Goal: Task Accomplishment & Management: Use online tool/utility

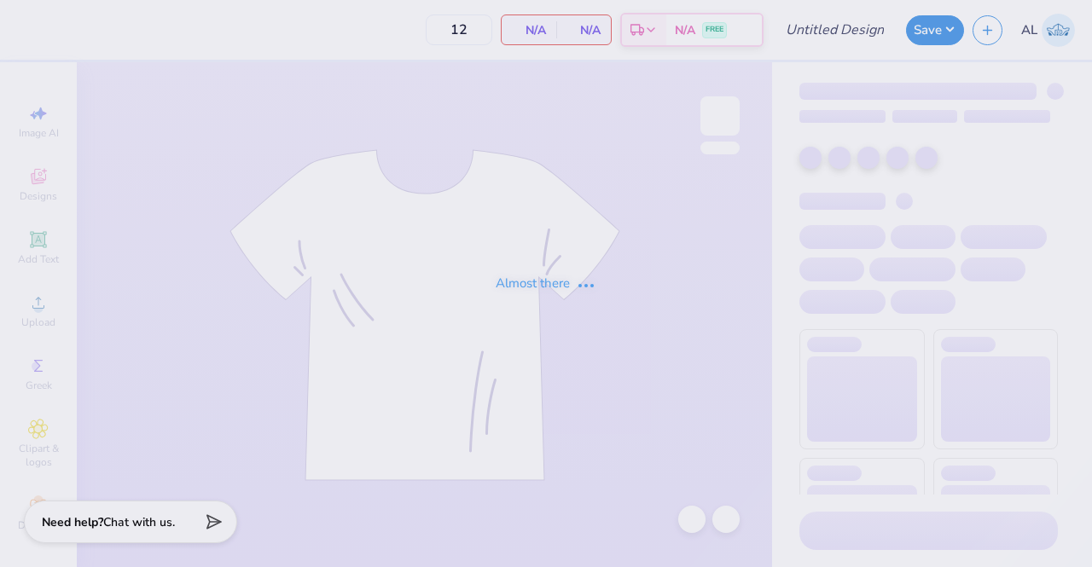
type input "KKG Hoodie"
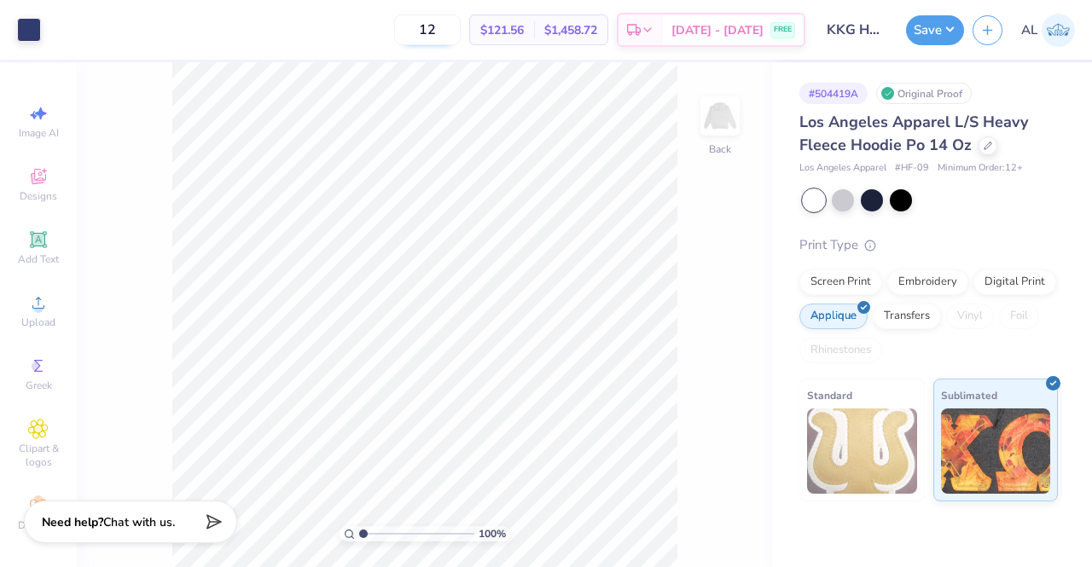
click at [461, 33] on input "12" at bounding box center [427, 29] width 67 height 31
type input "1"
type input "5"
type input "100"
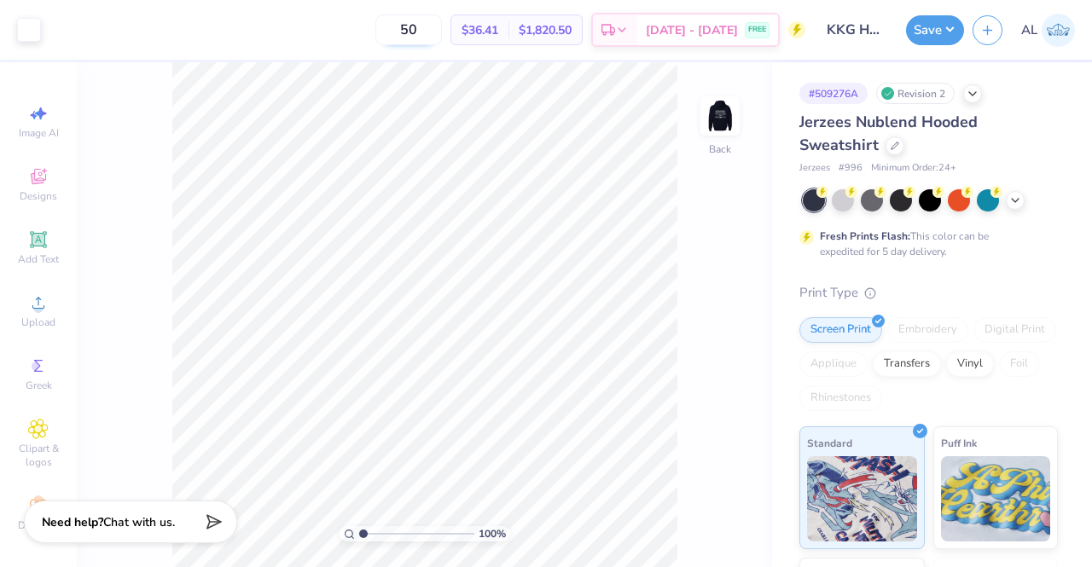
click at [442, 32] on input "50" at bounding box center [408, 29] width 67 height 31
click at [896, 146] on icon at bounding box center [894, 144] width 9 height 9
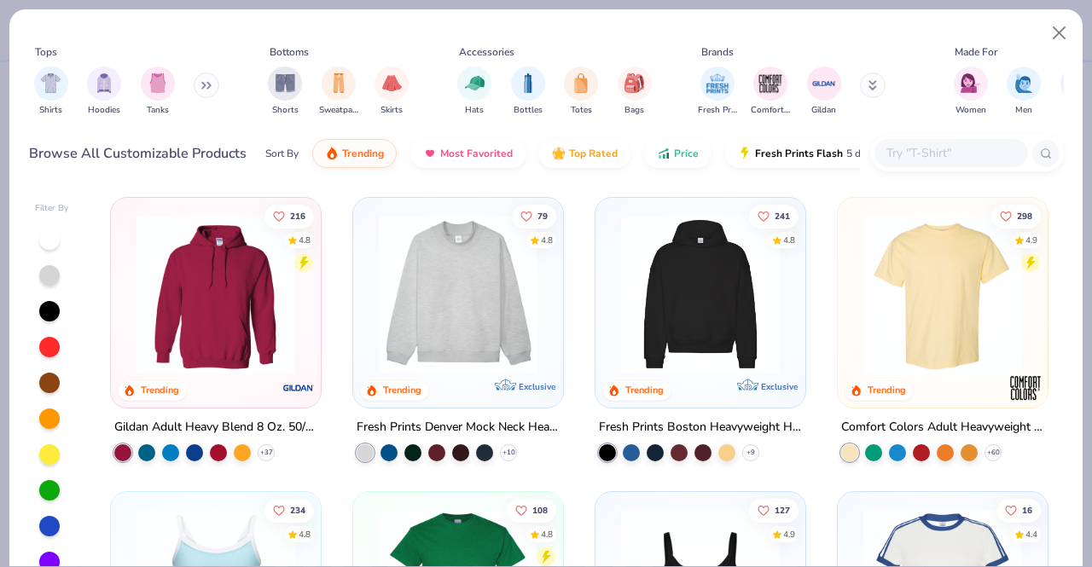
click at [640, 292] on img at bounding box center [700, 294] width 176 height 159
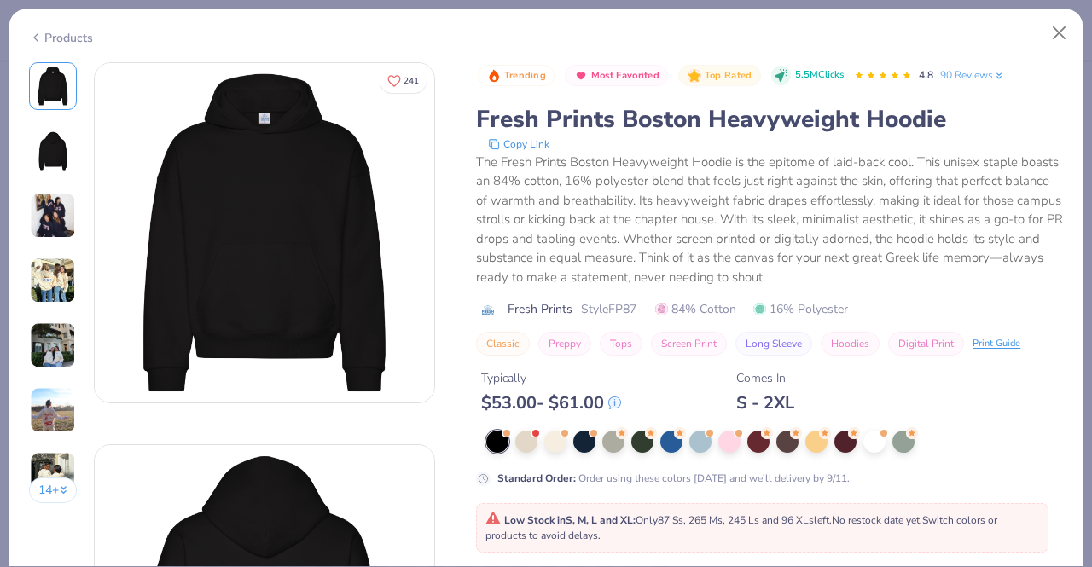
scroll to position [49, 0]
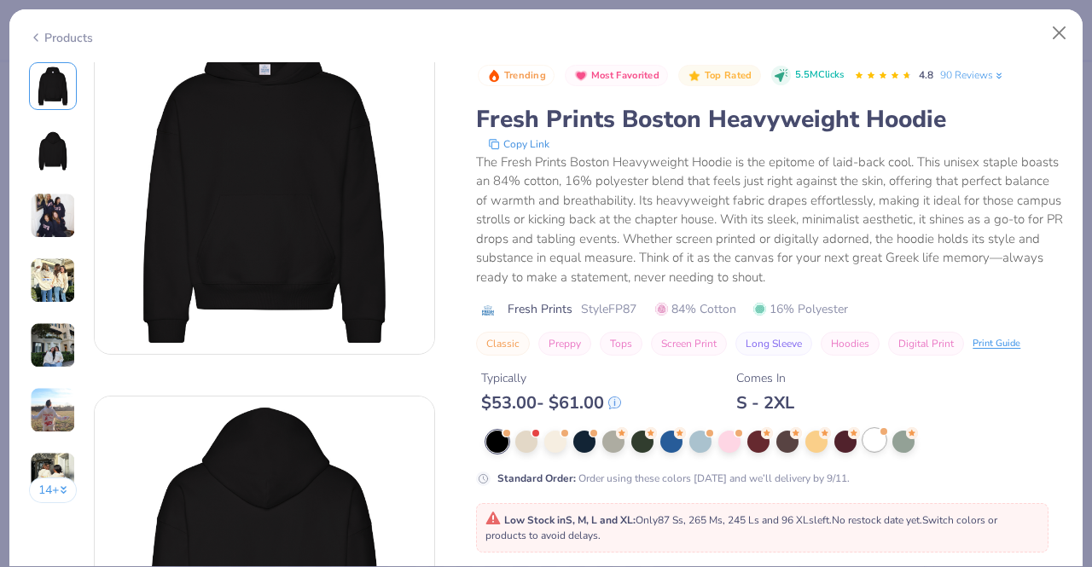
click at [879, 441] on div at bounding box center [874, 440] width 22 height 22
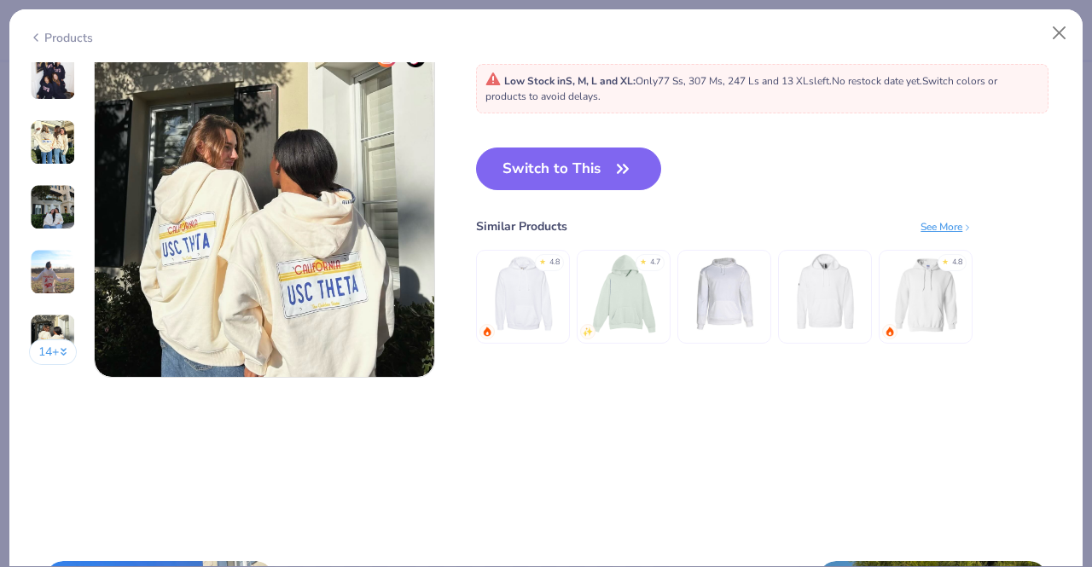
scroll to position [2267, 0]
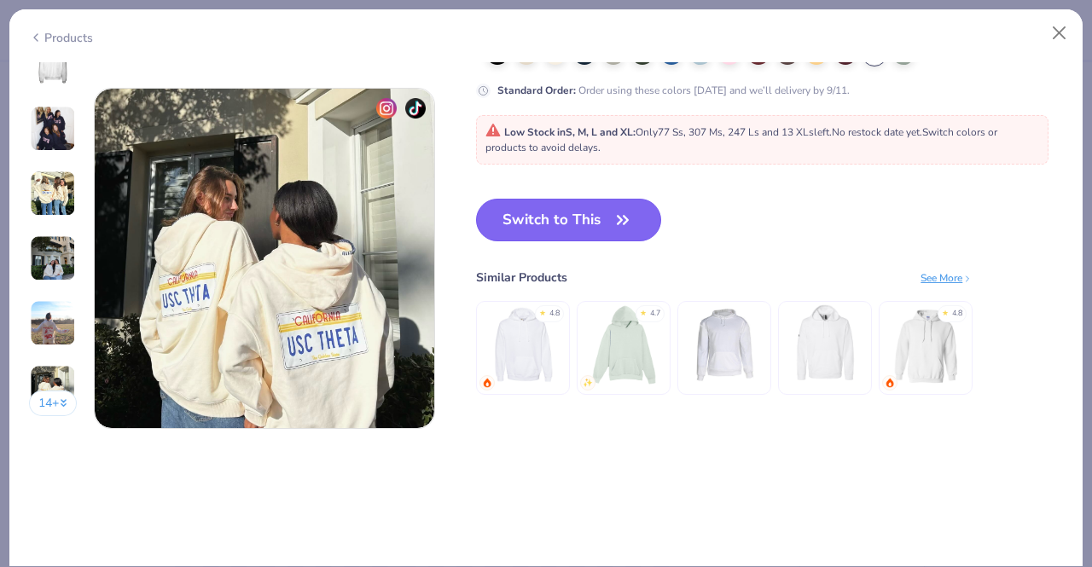
click at [559, 226] on button "Switch to This" at bounding box center [568, 220] width 185 height 43
type textarea "x"
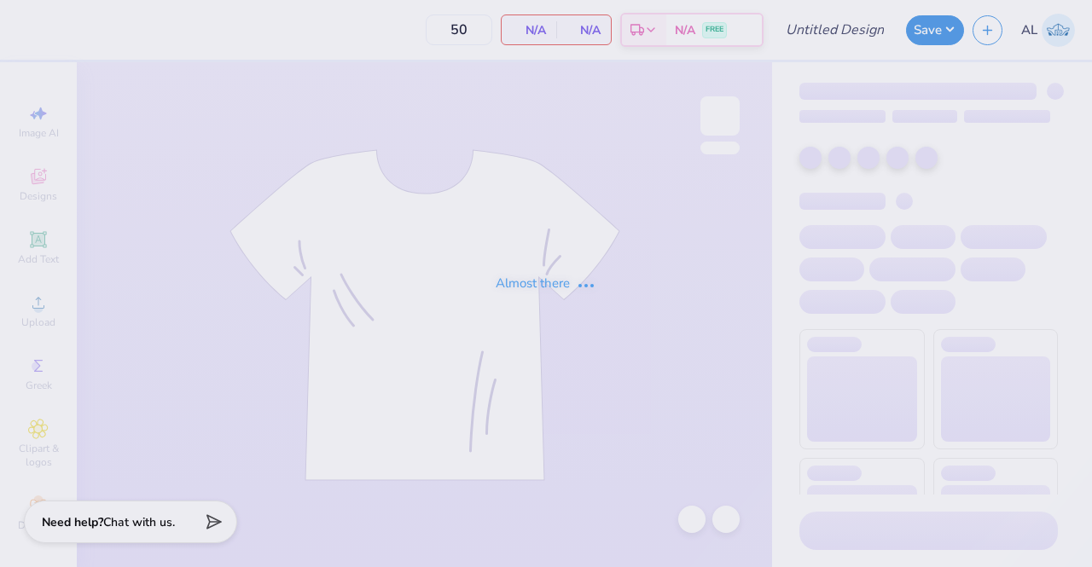
type input "KKG Mockneck"
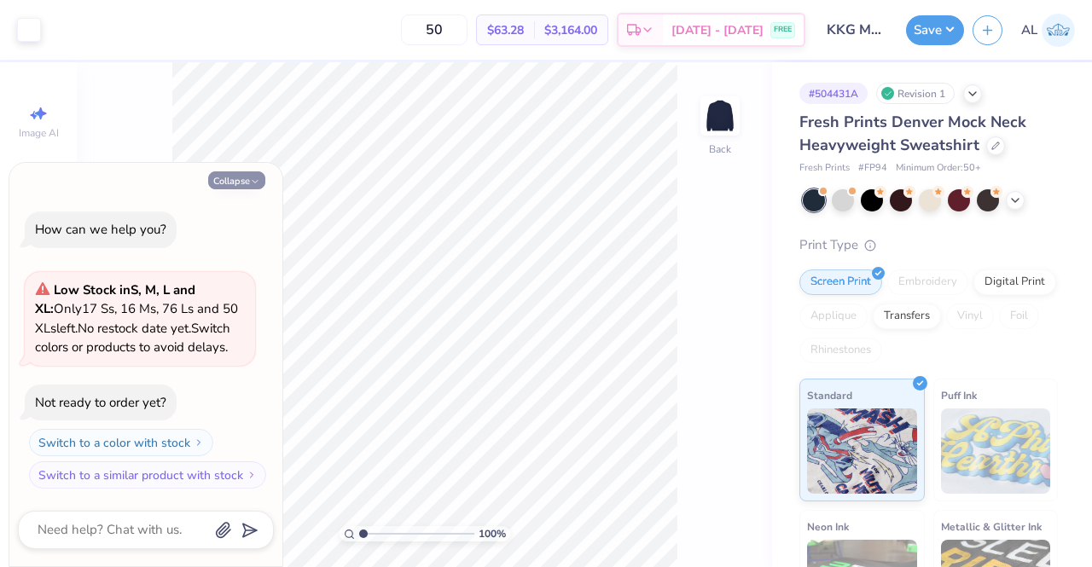
click at [254, 184] on icon "button" at bounding box center [255, 182] width 10 height 10
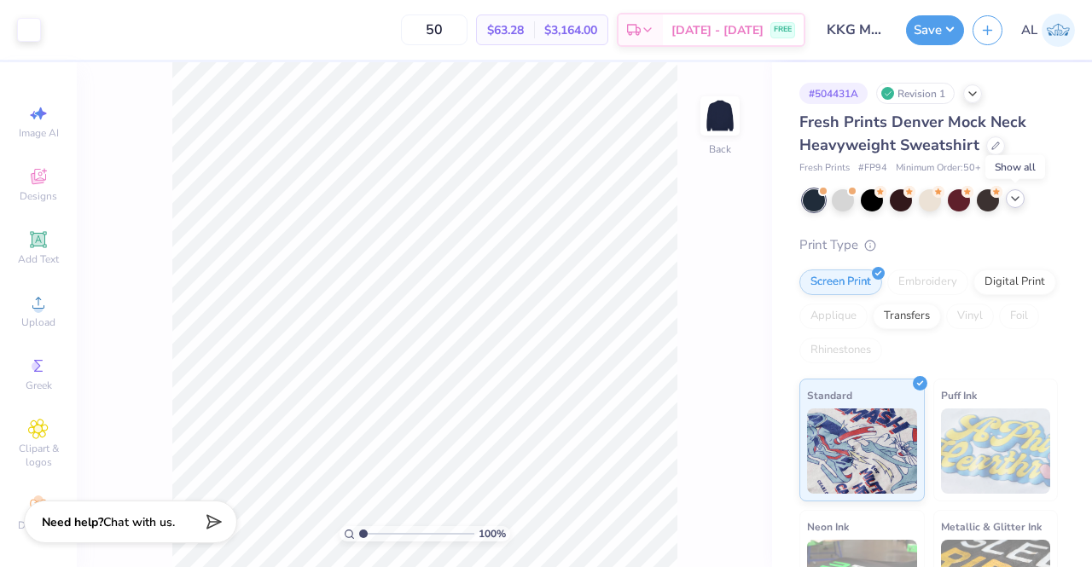
click at [1018, 198] on icon at bounding box center [1015, 199] width 14 height 14
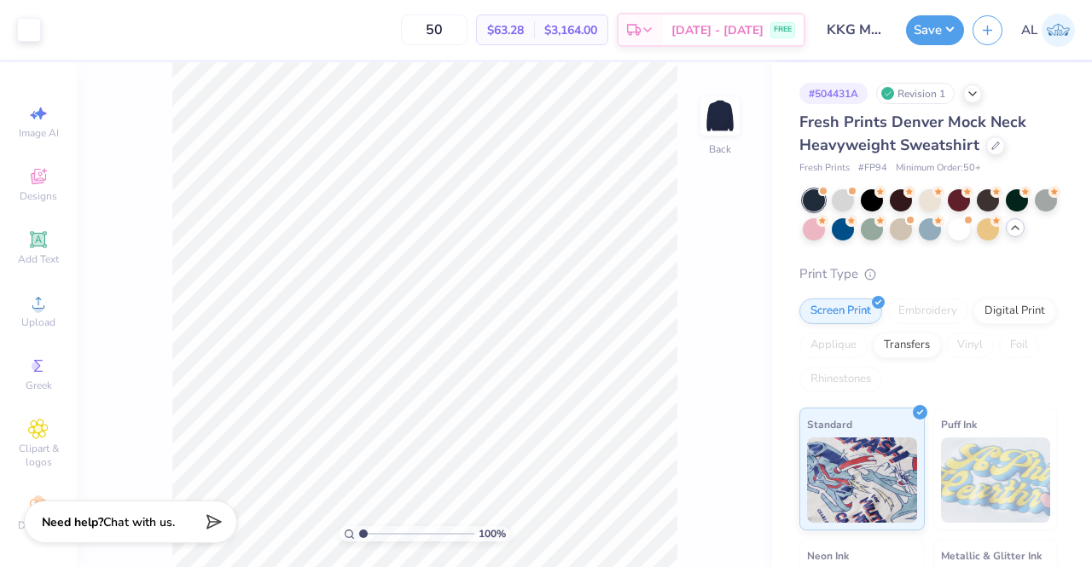
click at [1008, 235] on icon at bounding box center [1015, 228] width 14 height 14
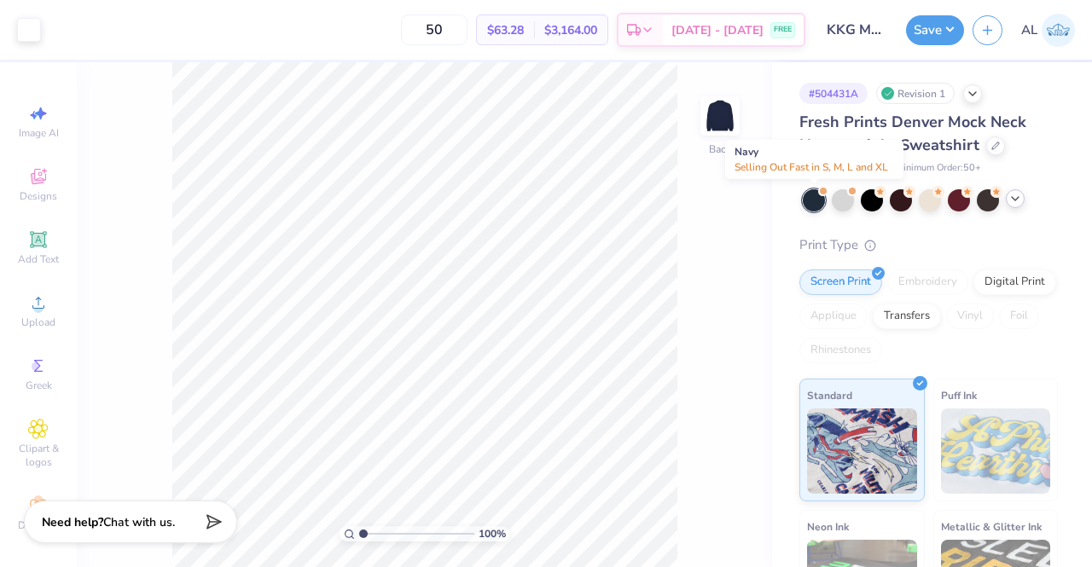
click at [815, 196] on div at bounding box center [813, 200] width 22 height 22
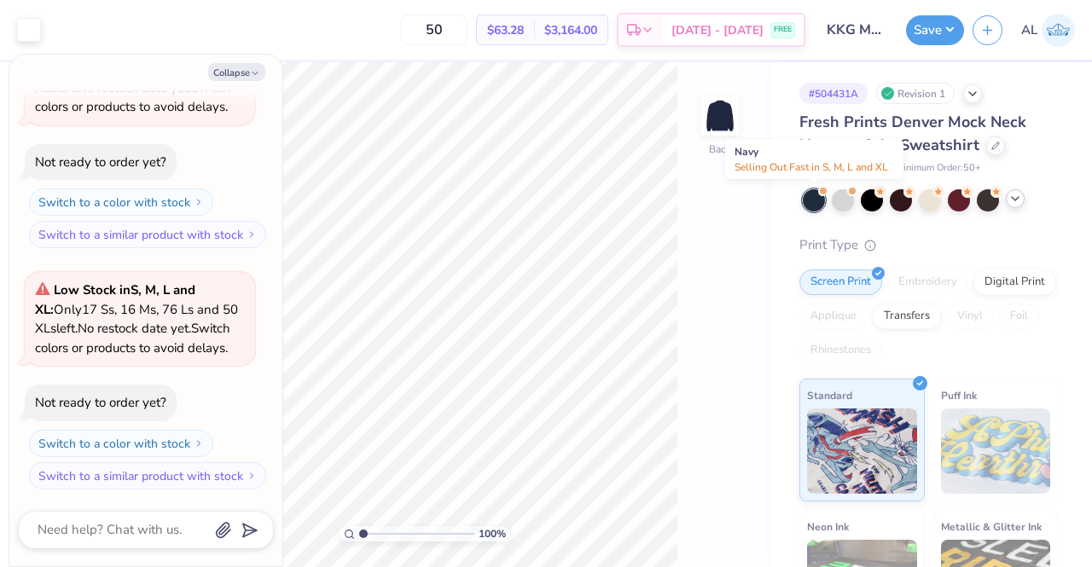
click at [815, 196] on div at bounding box center [813, 200] width 22 height 22
click at [241, 69] on button "Collapse" at bounding box center [236, 72] width 57 height 18
type textarea "x"
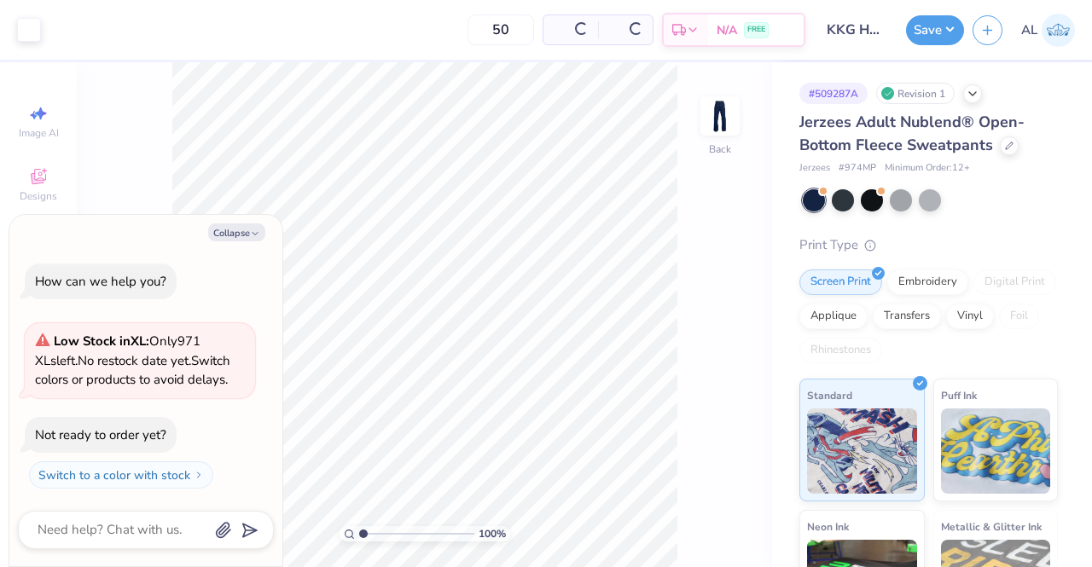
type textarea "x"
